Goal: Information Seeking & Learning: Learn about a topic

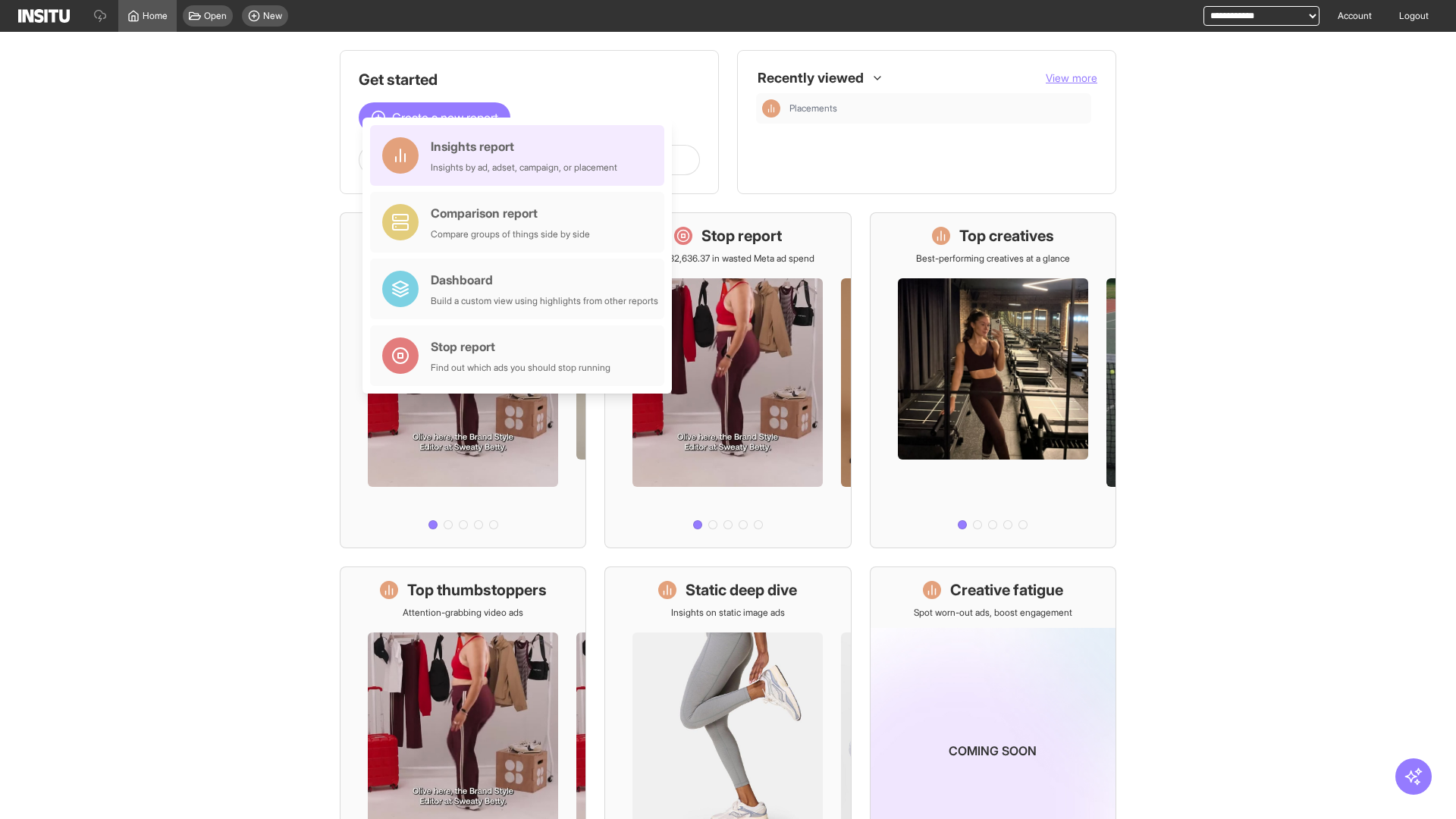
click at [521, 156] on div "Insights report Insights by ad, adset, campaign, or placement" at bounding box center [523, 156] width 186 height 37
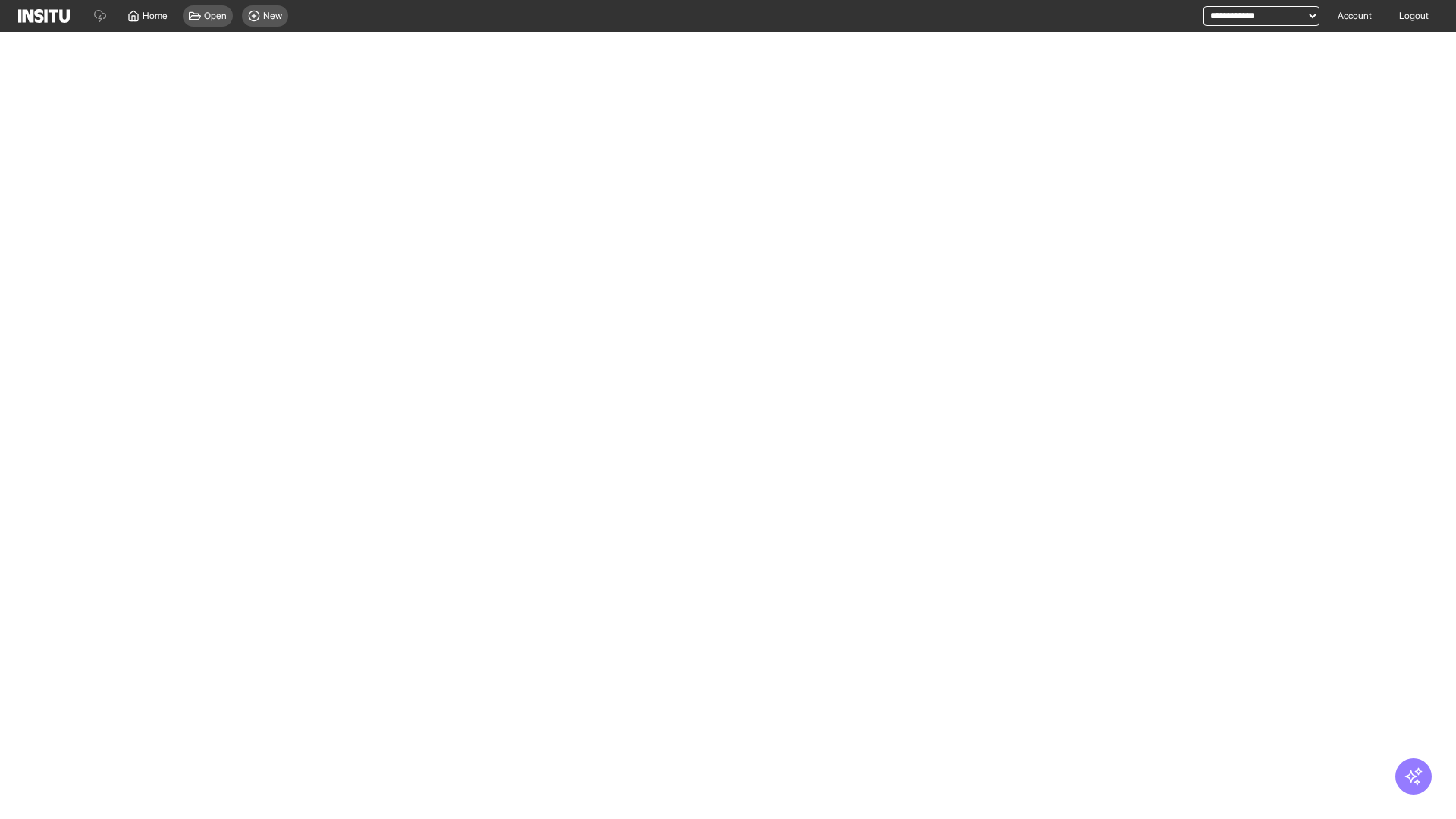
select select "**"
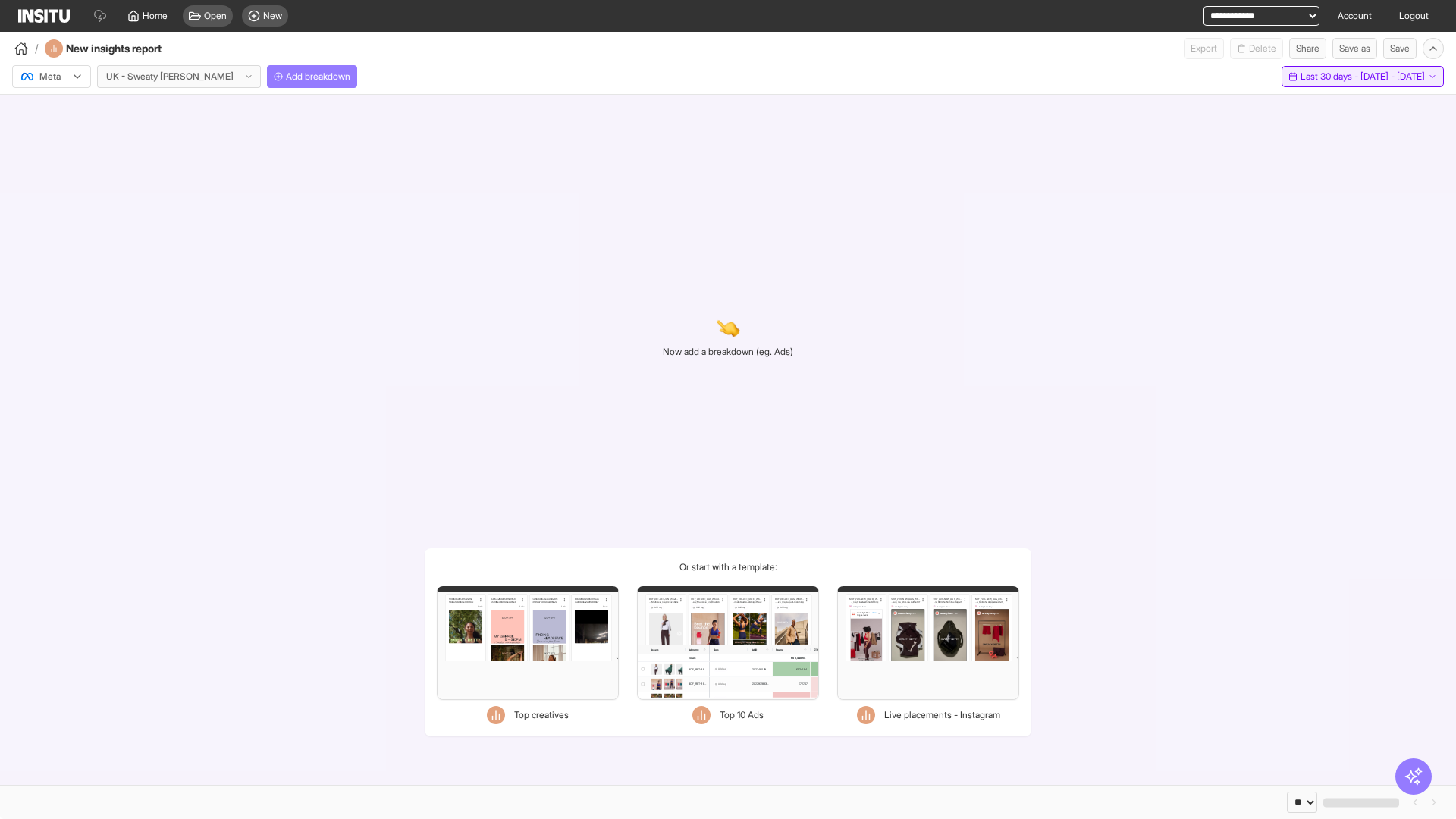
click at [1343, 77] on span "Last 30 days - [DATE] - [DATE]" at bounding box center [1363, 76] width 125 height 12
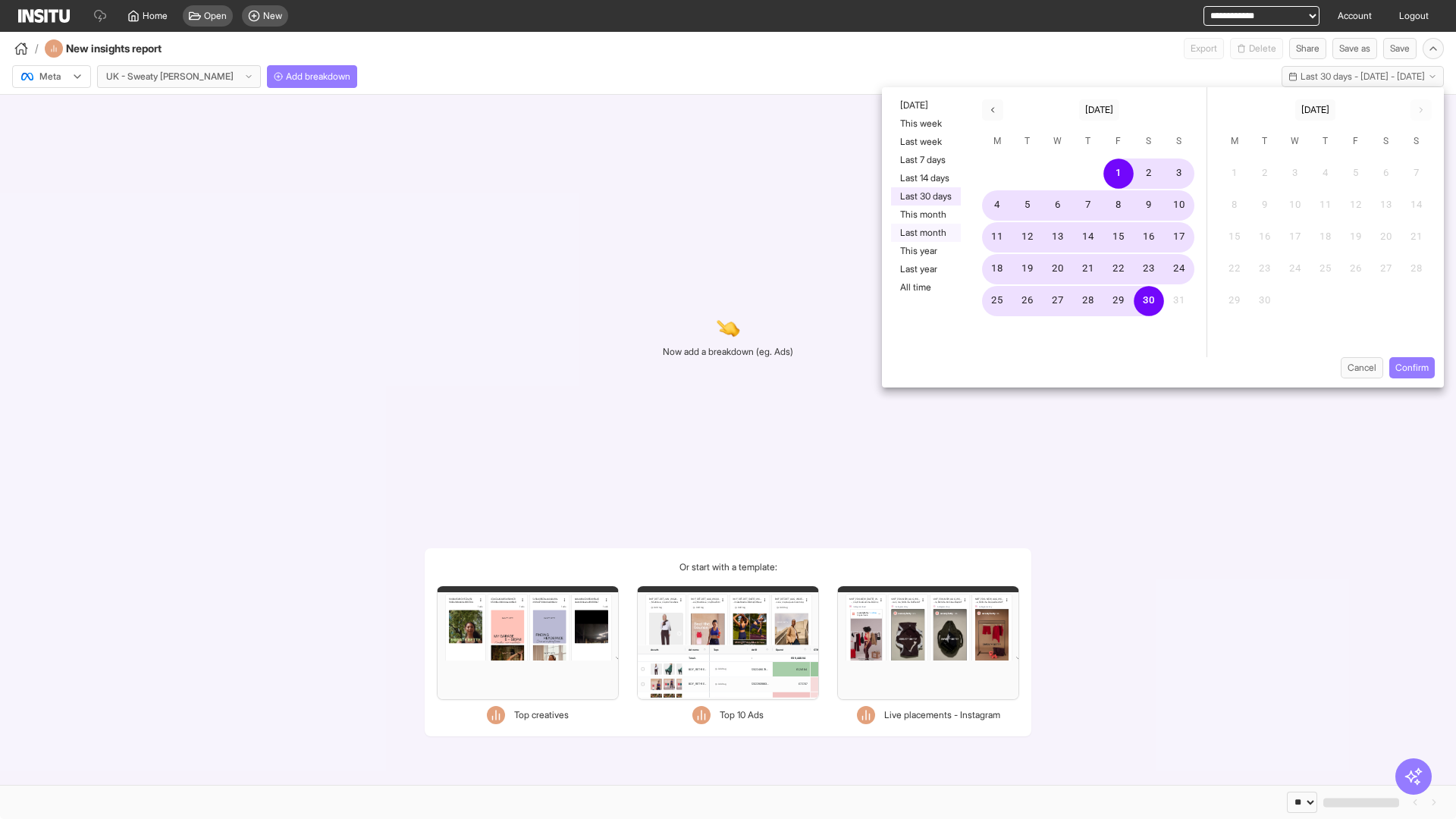
click at [925, 233] on button "Last month" at bounding box center [925, 233] width 70 height 18
